Goal: Task Accomplishment & Management: Manage account settings

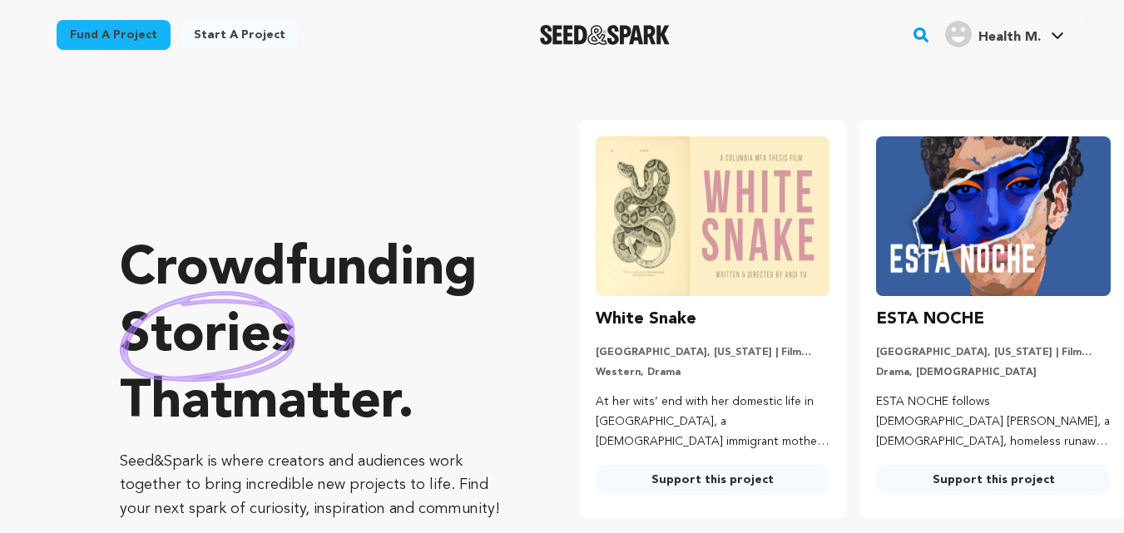
click at [1015, 42] on span "Health M." at bounding box center [1009, 37] width 62 height 13
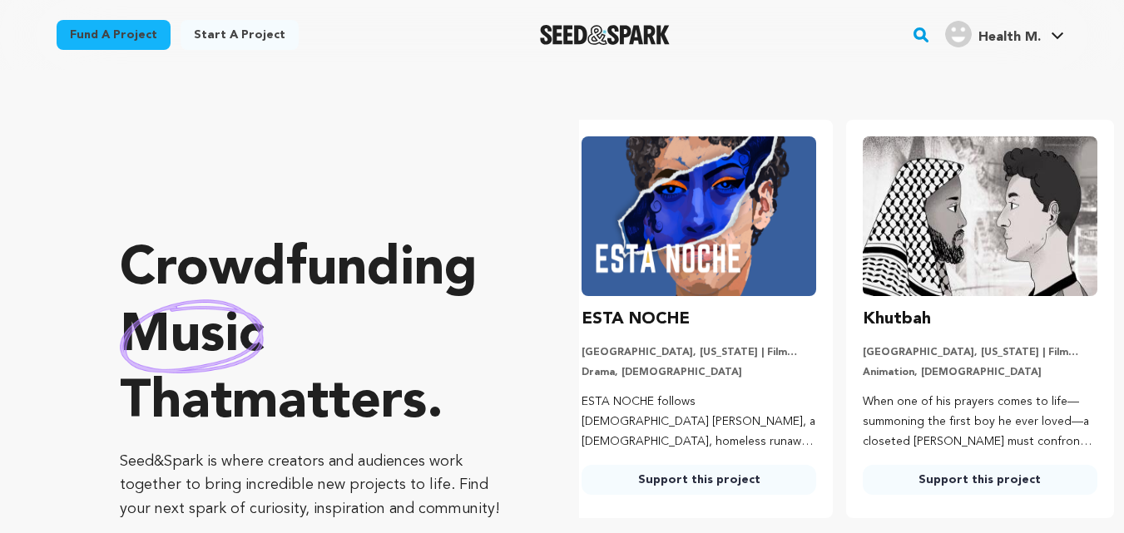
click at [1015, 42] on span "Health M." at bounding box center [1009, 37] width 62 height 13
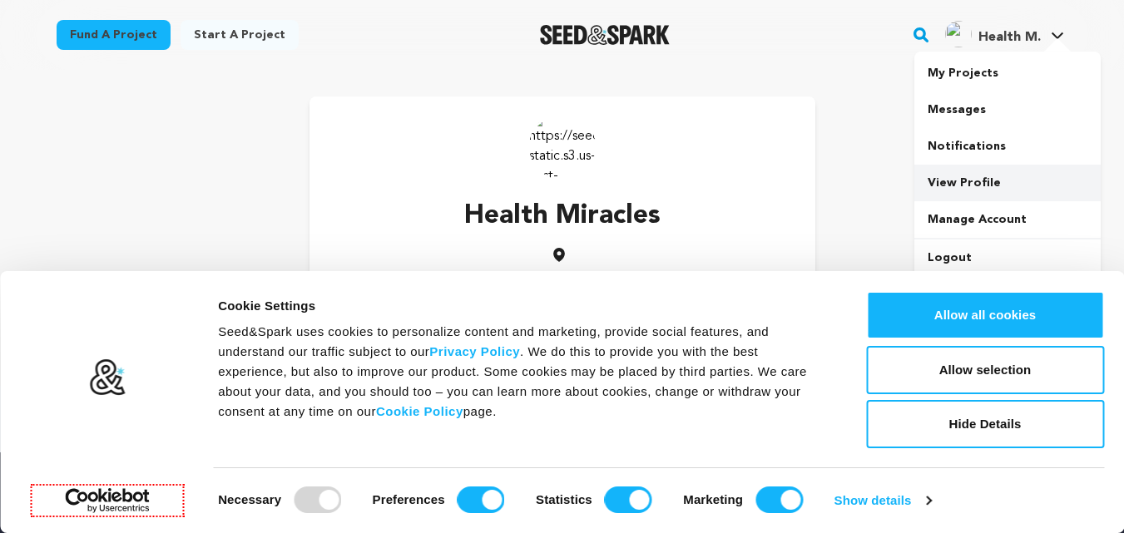
click at [990, 192] on link "View Profile" at bounding box center [1007, 183] width 186 height 37
click at [990, 193] on link "View Profile" at bounding box center [1007, 183] width 186 height 37
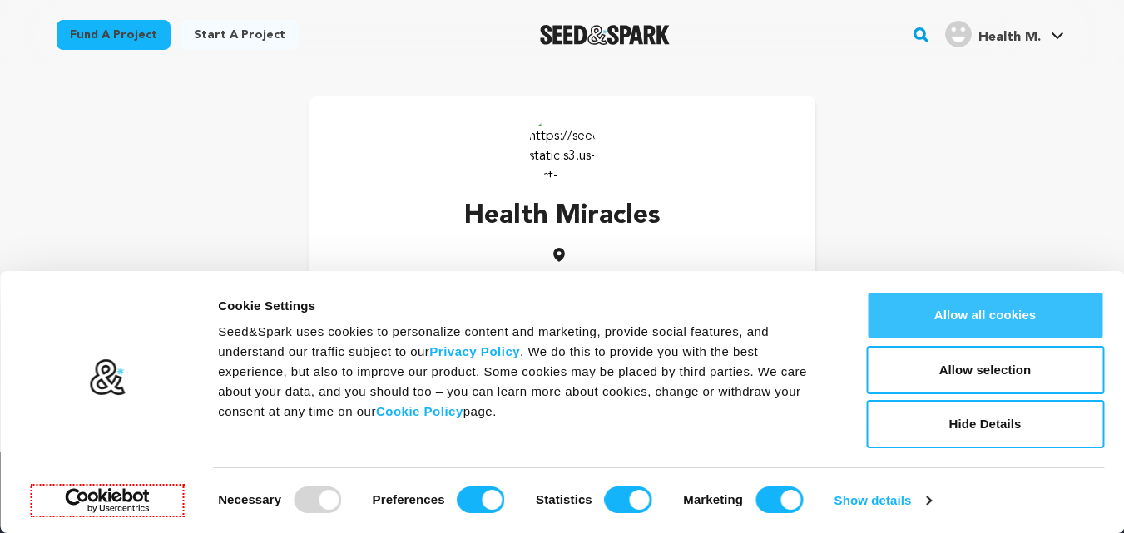
click at [1062, 334] on button "Allow all cookies" at bounding box center [985, 315] width 238 height 48
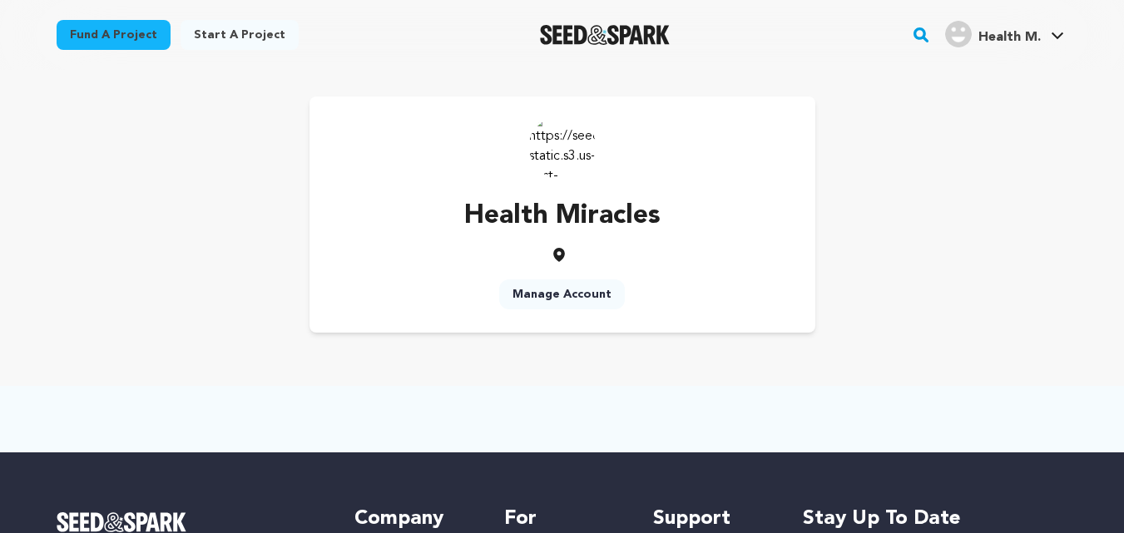
click at [1022, 229] on div "Health Miracles Manage Account" at bounding box center [563, 215] width 1012 height 236
click at [586, 292] on link "Manage Account" at bounding box center [562, 295] width 126 height 30
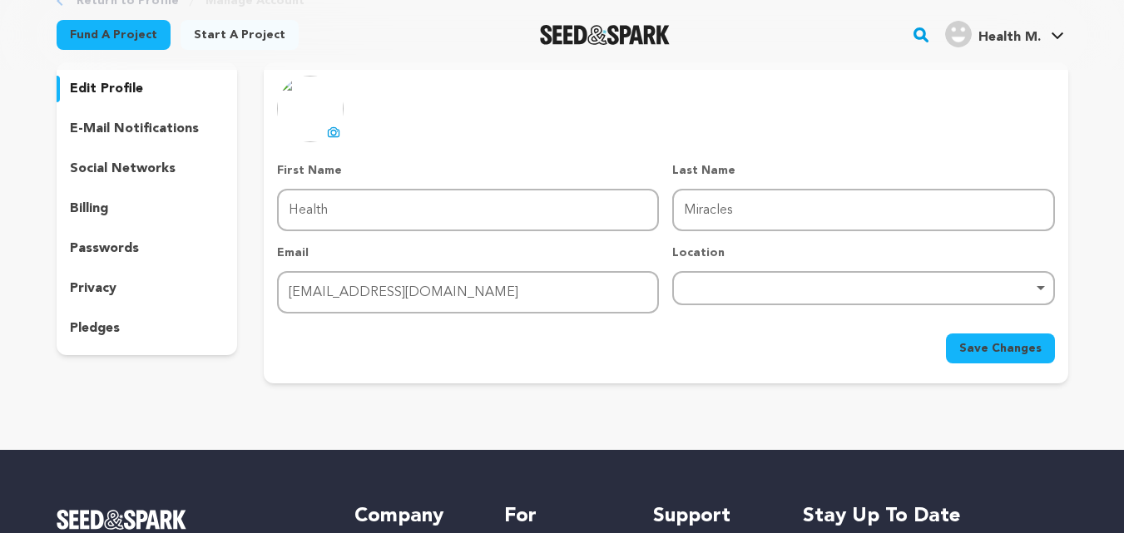
scroll to position [24, 0]
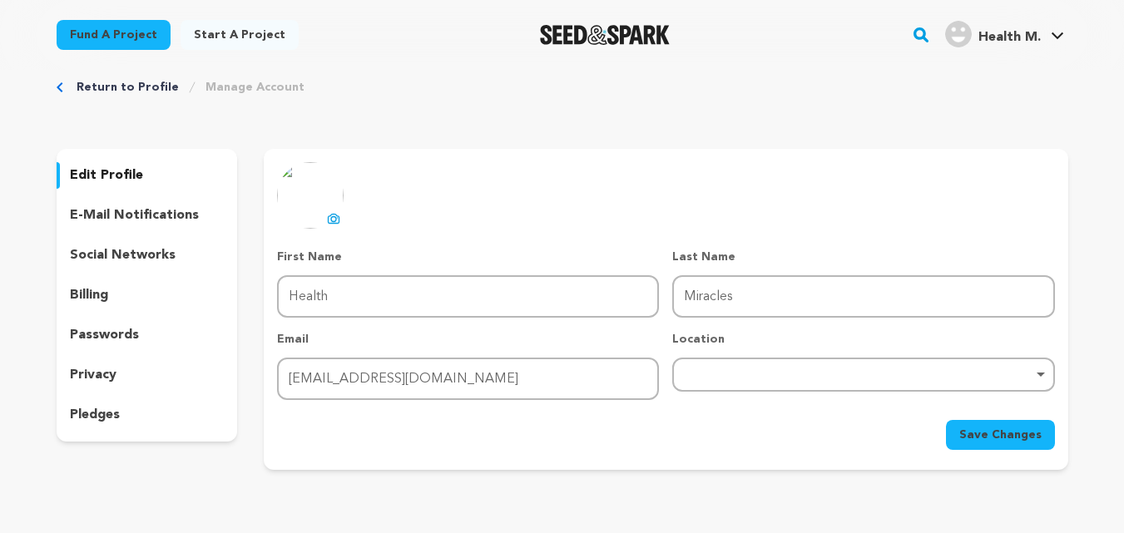
click at [146, 262] on p "social networks" at bounding box center [123, 255] width 106 height 20
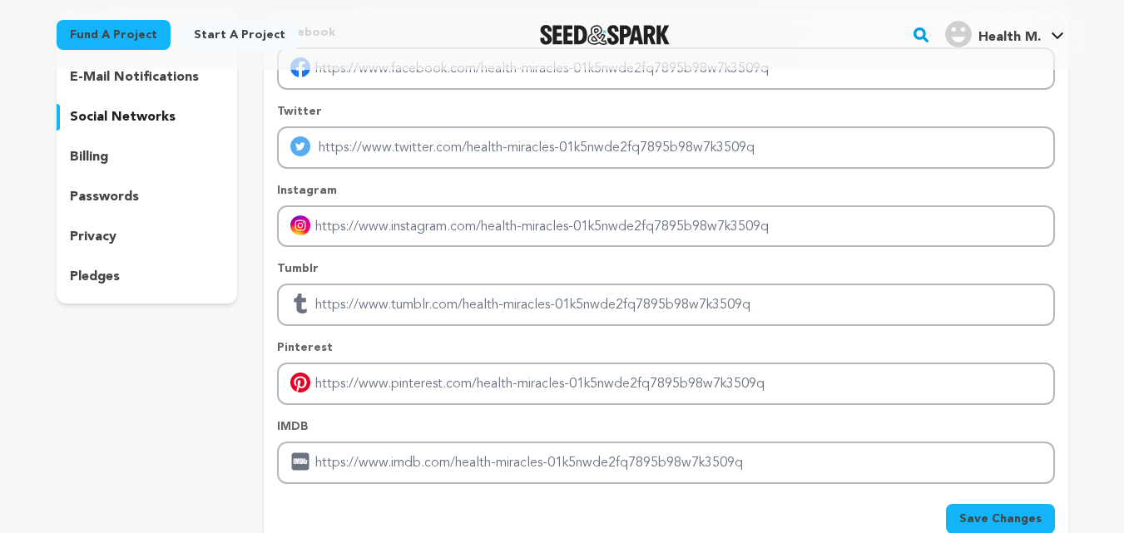
scroll to position [157, 0]
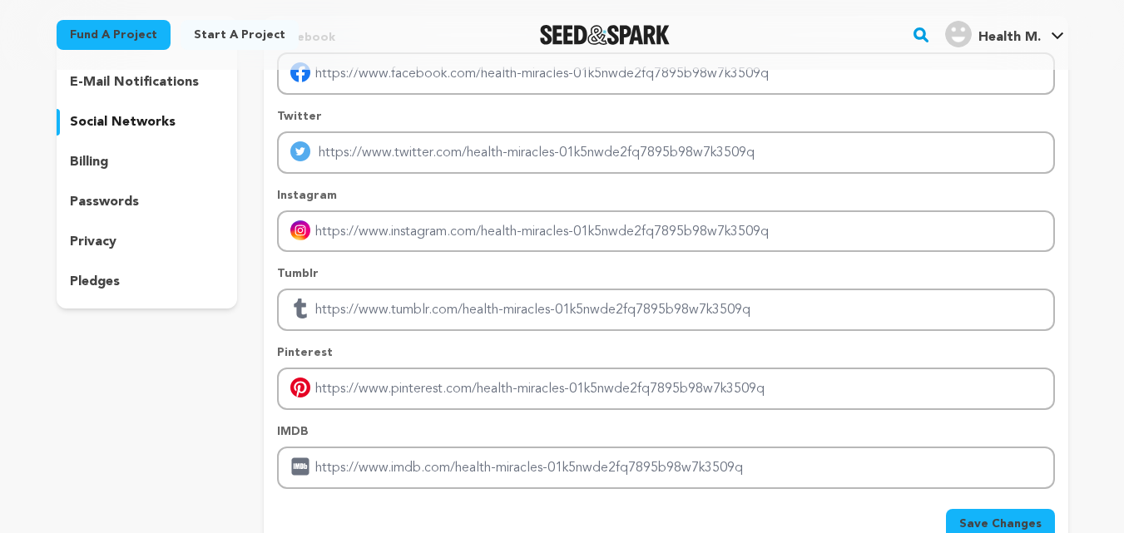
click at [101, 280] on p "pledges" at bounding box center [95, 282] width 50 height 20
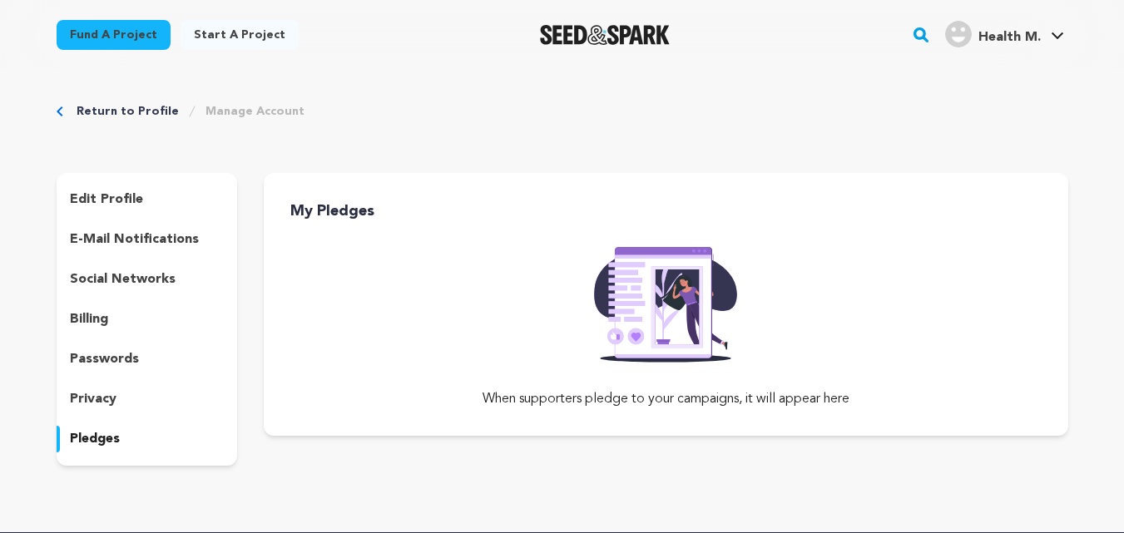
click at [89, 202] on p "edit profile" at bounding box center [106, 200] width 73 height 20
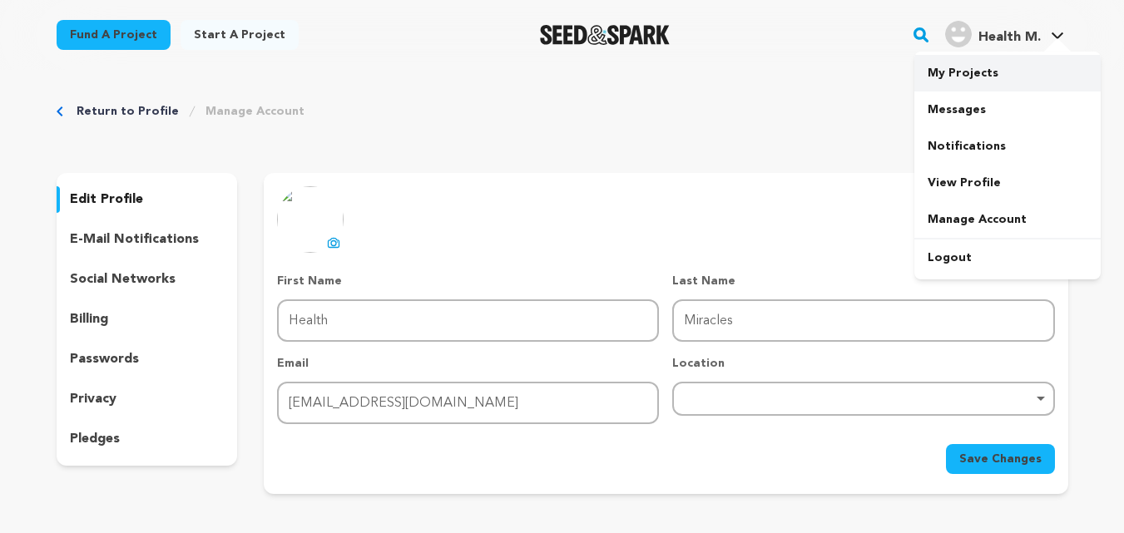
click at [958, 82] on link "My Projects" at bounding box center [1007, 73] width 186 height 37
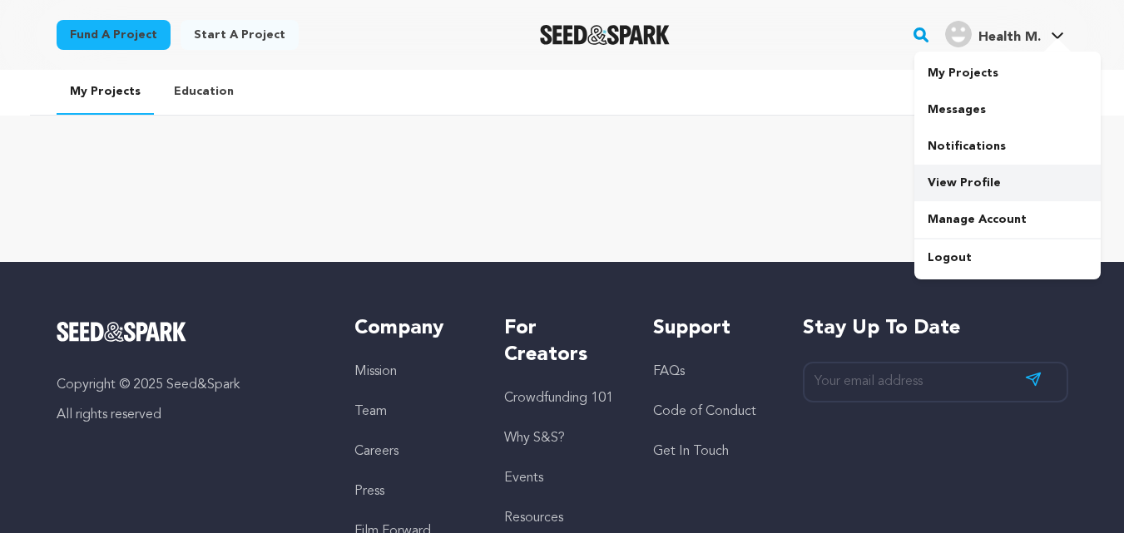
click at [938, 191] on link "View Profile" at bounding box center [1007, 183] width 186 height 37
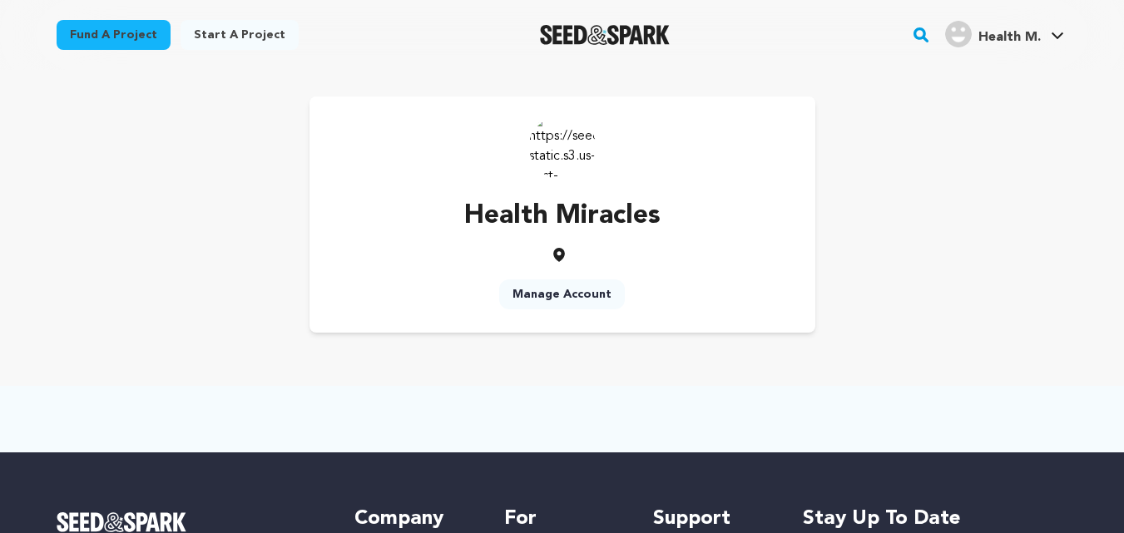
click at [593, 32] on img "Seed&Spark Homepage" at bounding box center [605, 35] width 131 height 20
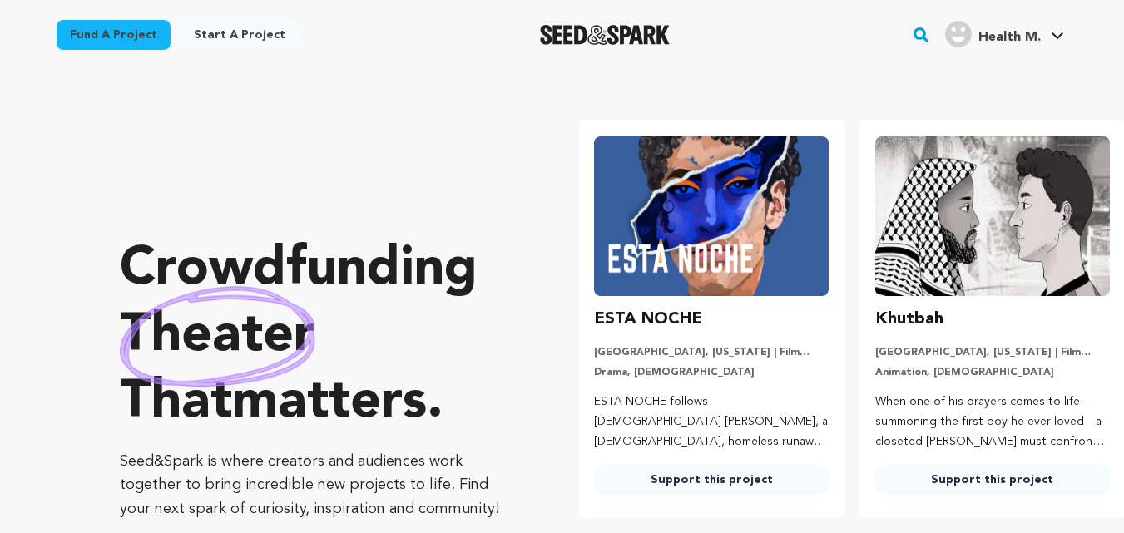
scroll to position [0, 294]
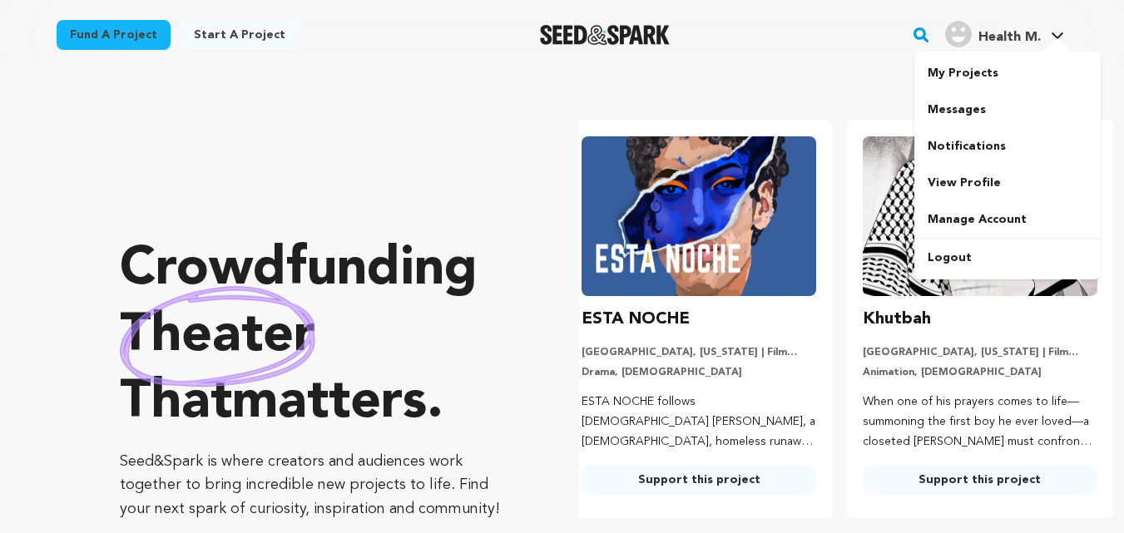
click at [971, 39] on img "Health M.'s Profile" at bounding box center [958, 34] width 27 height 27
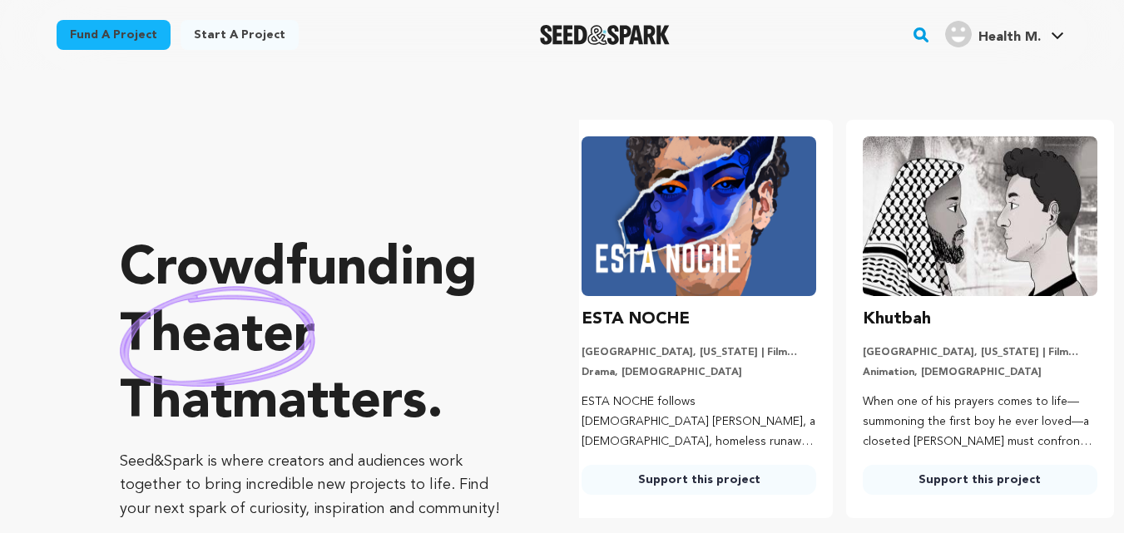
click at [971, 47] on div "Health M.'s Profile" at bounding box center [958, 34] width 27 height 27
click at [1018, 32] on span "Health M." at bounding box center [1009, 37] width 62 height 13
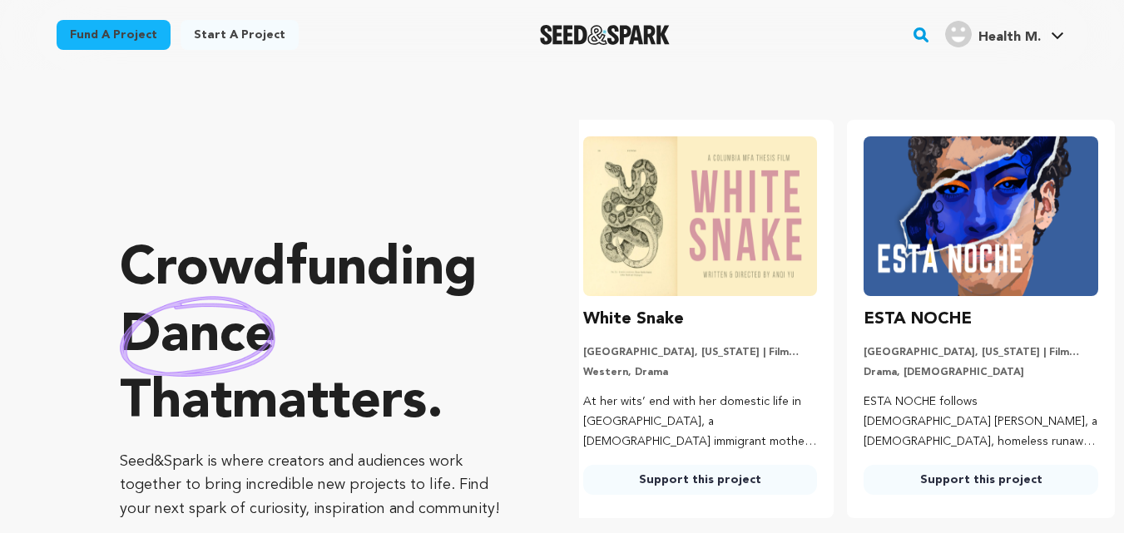
scroll to position [0, 0]
